Goal: Task Accomplishment & Management: Complete application form

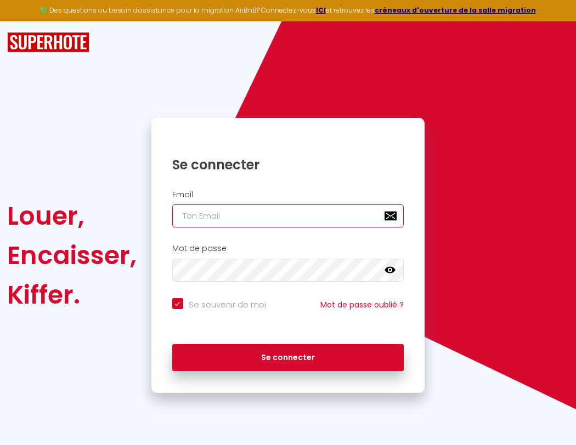
type input "s"
checkbox input "true"
type input "su"
checkbox input "true"
type input "sup"
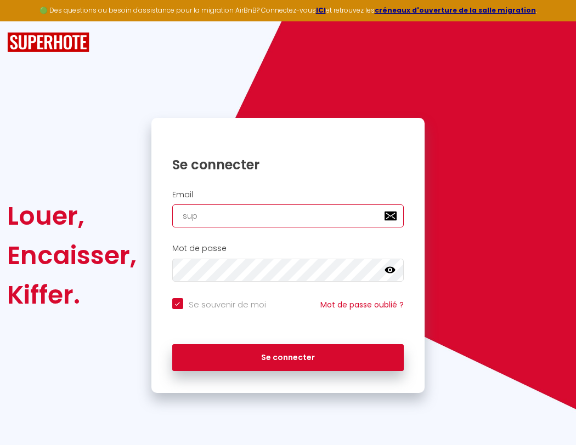
checkbox input "true"
type input "supe"
checkbox input "true"
type input "super"
checkbox input "true"
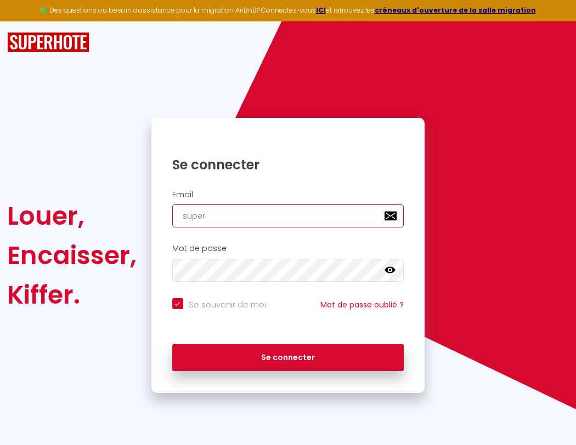
type input "superb"
checkbox input "true"
type input "superbo"
checkbox input "true"
type input "superbor"
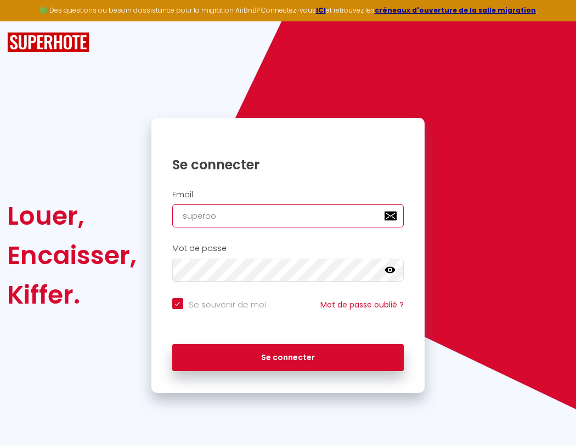
checkbox input "true"
type input "superbord"
checkbox input "true"
type input "s"
checkbox input "true"
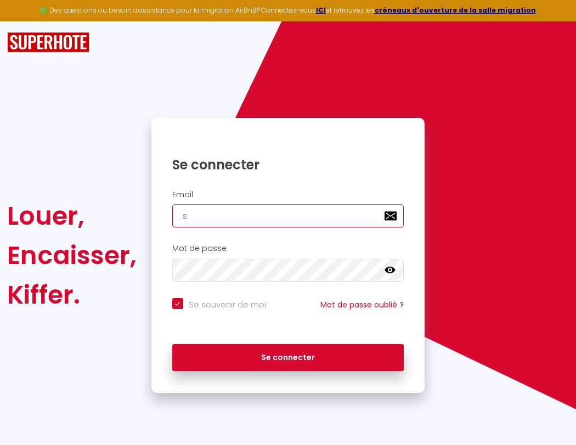
type input "superborde"
checkbox input "true"
type input "su"
checkbox input "true"
type input "superbordea"
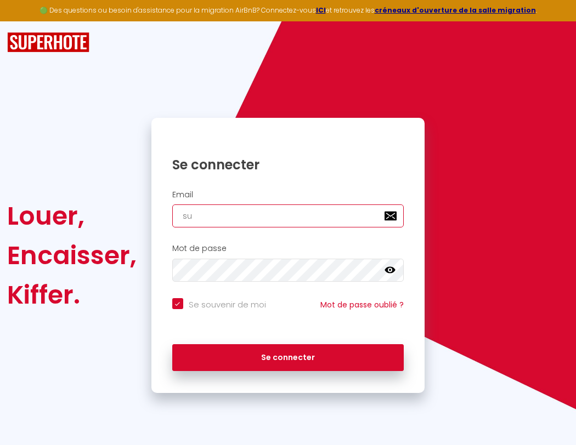
checkbox input "true"
type input "sup"
checkbox input "true"
type input "superbordeau"
checkbox input "true"
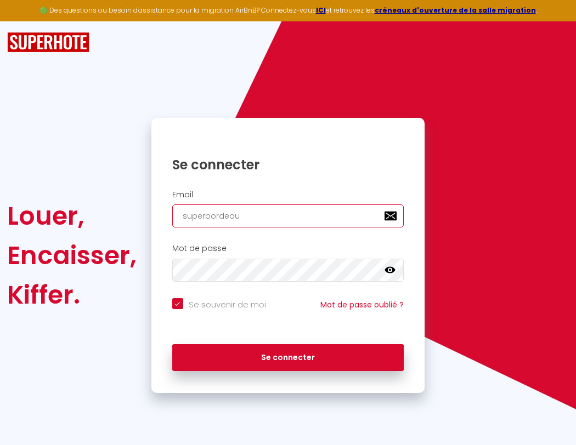
type input "supe"
checkbox input "true"
type input "superbordeaux"
checkbox input "true"
type input "super"
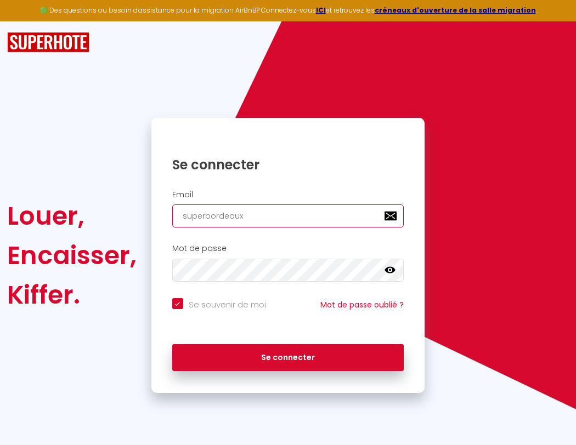
checkbox input "true"
type input "superbordeaux@"
checkbox input "true"
type input "superb"
checkbox input "true"
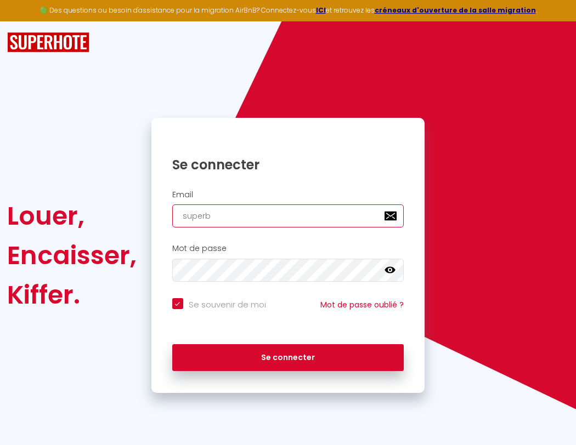
type input "s"
checkbox input "true"
type input "su"
checkbox input "true"
type input "superbordeaux@gm"
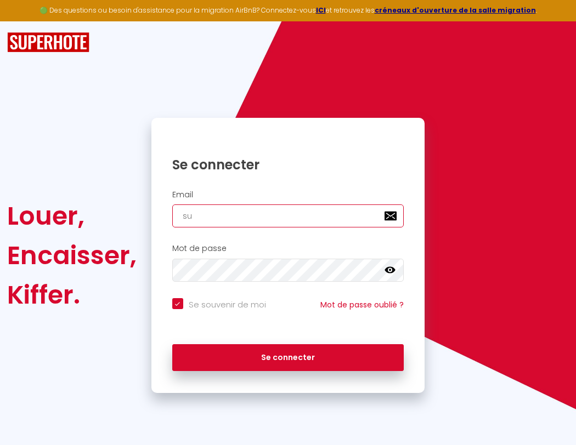
checkbox input "true"
type input "sup"
checkbox input "true"
type input "superbordeaux@gma"
checkbox input "true"
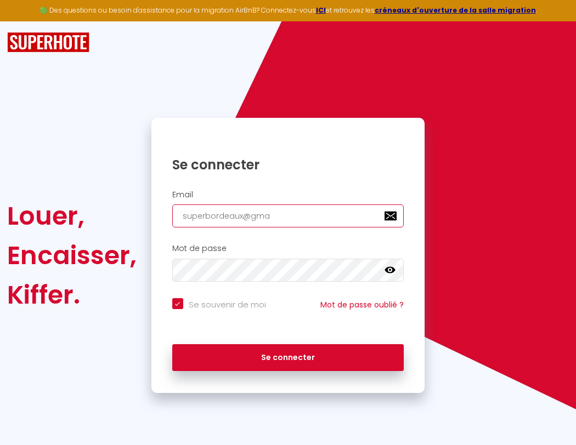
type input "supe"
checkbox input "true"
type input "superbordeaux@gmai"
checkbox input "true"
type input "super"
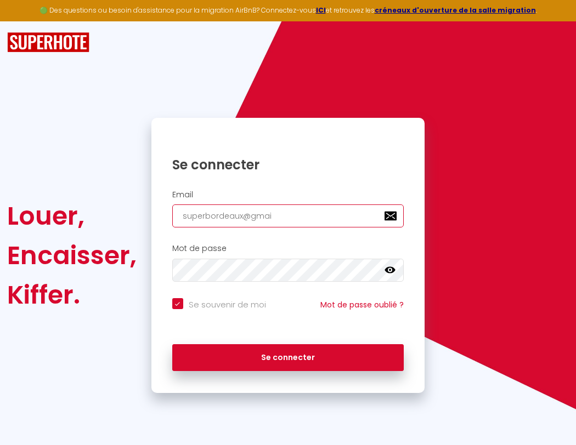
checkbox input "true"
type input "[EMAIL_ADDRESS]"
checkbox input "true"
type input "superb"
checkbox input "true"
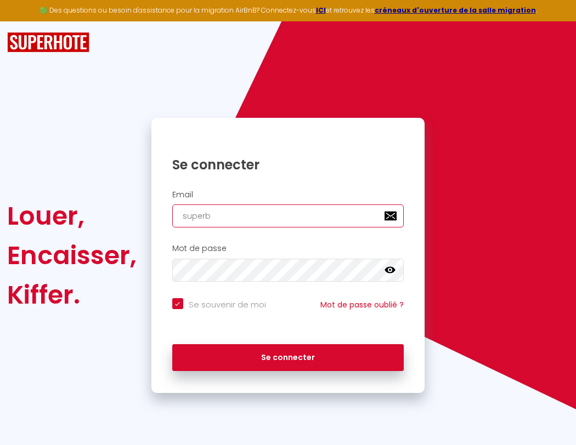
type input "[EMAIL_ADDRESS]."
checkbox input "true"
type input "superbo"
checkbox input "true"
